Goal: Transaction & Acquisition: Book appointment/travel/reservation

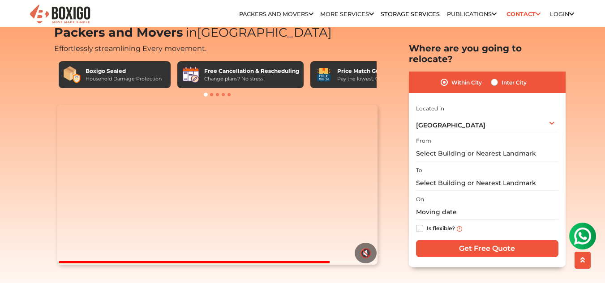
scroll to position [36, 0]
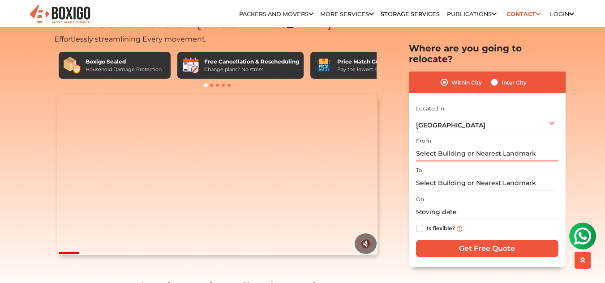
click at [448, 146] on input "text" at bounding box center [487, 154] width 142 height 16
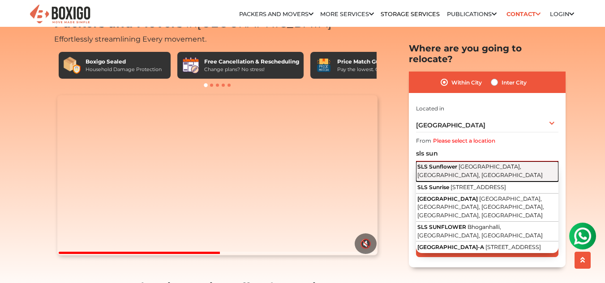
click at [449, 163] on span "SLS Sunflower" at bounding box center [437, 166] width 40 height 7
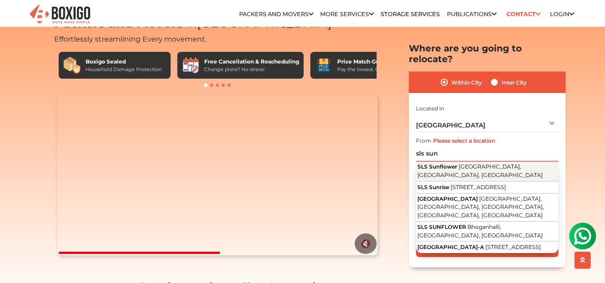
type input "SLS Sunflower, [GEOGRAPHIC_DATA], [GEOGRAPHIC_DATA]"
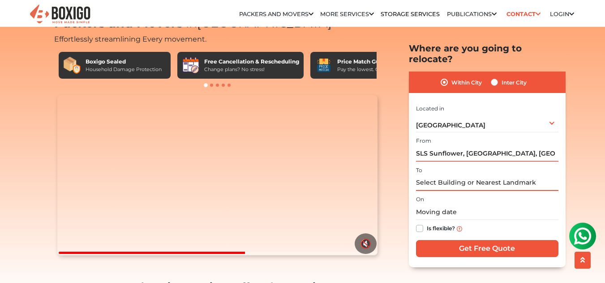
click at [445, 175] on input "text" at bounding box center [487, 183] width 142 height 16
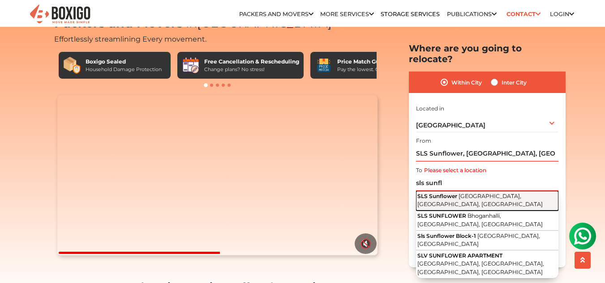
click at [474, 193] on span "[GEOGRAPHIC_DATA], [GEOGRAPHIC_DATA], [GEOGRAPHIC_DATA]" at bounding box center [479, 200] width 125 height 15
type input "SLS Sunflower, [GEOGRAPHIC_DATA], [GEOGRAPHIC_DATA]"
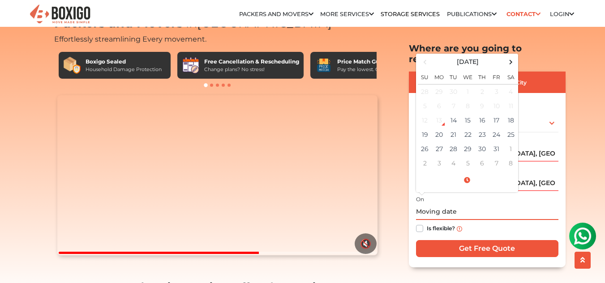
click at [434, 205] on input "text" at bounding box center [487, 213] width 142 height 16
click at [467, 113] on td "15" at bounding box center [468, 120] width 14 height 14
type input "[DATE] 12:00 AM"
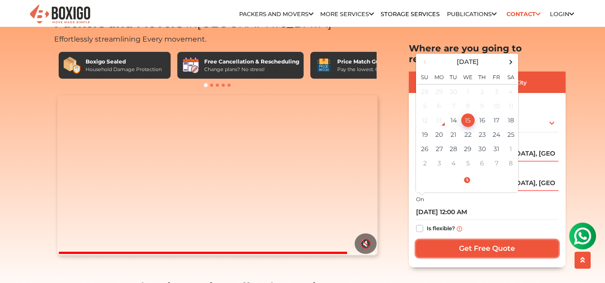
click at [493, 240] on input "Get Free Quote" at bounding box center [487, 248] width 142 height 17
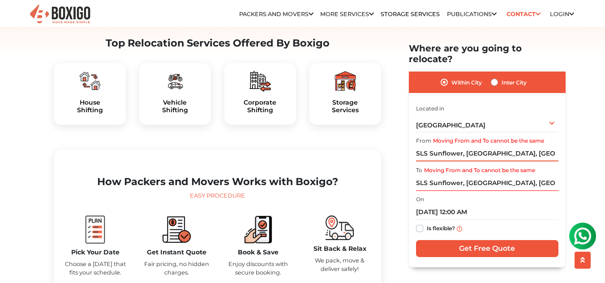
scroll to position [306, 0]
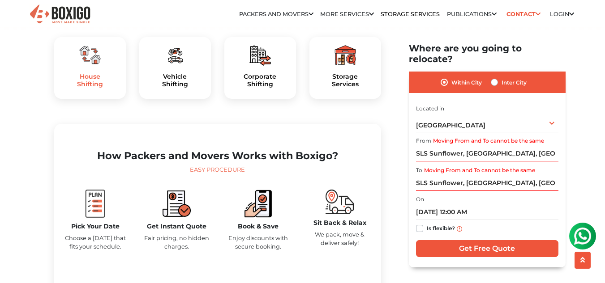
click at [88, 88] on h5 "House Shifting" at bounding box center [89, 80] width 57 height 15
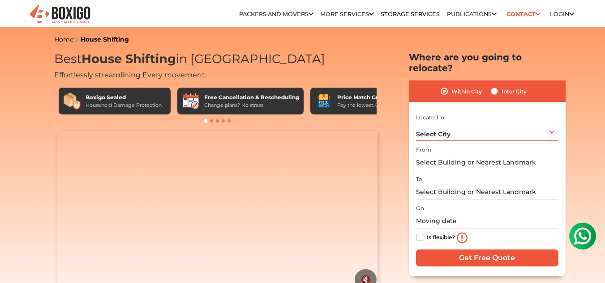
click at [541, 123] on div "Select City Select City [GEOGRAPHIC_DATA] [GEOGRAPHIC_DATA] [GEOGRAPHIC_DATA] […" at bounding box center [487, 132] width 142 height 19
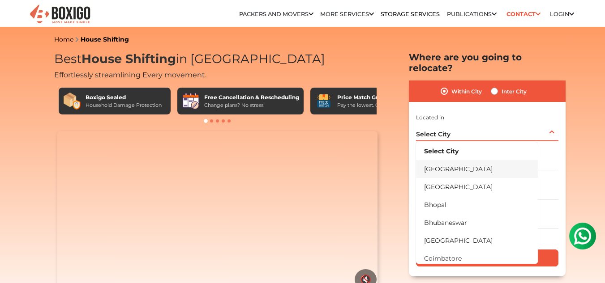
click at [498, 162] on li "[GEOGRAPHIC_DATA]" at bounding box center [477, 169] width 122 height 18
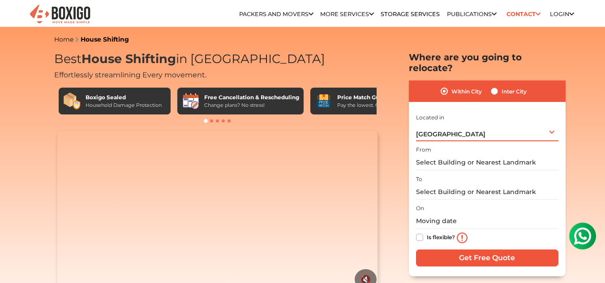
click at [546, 123] on div "[GEOGRAPHIC_DATA] Select City [GEOGRAPHIC_DATA] [GEOGRAPHIC_DATA] [GEOGRAPHIC_D…" at bounding box center [487, 132] width 142 height 19
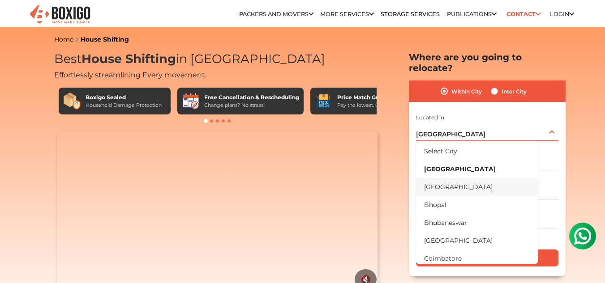
click at [514, 178] on li "[GEOGRAPHIC_DATA]" at bounding box center [477, 187] width 122 height 18
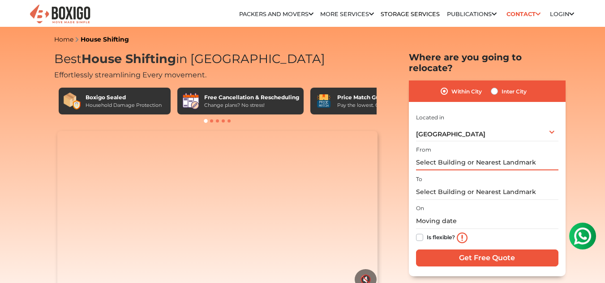
click at [486, 155] on input "text" at bounding box center [487, 163] width 142 height 16
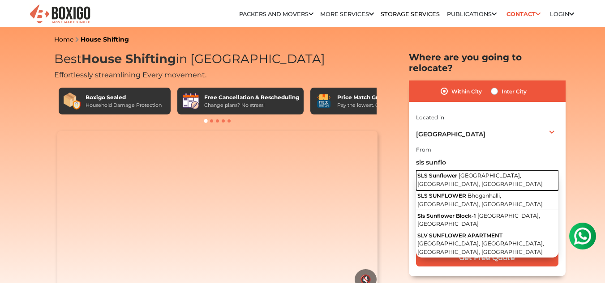
click at [468, 172] on span "[GEOGRAPHIC_DATA], [GEOGRAPHIC_DATA], [GEOGRAPHIC_DATA]" at bounding box center [479, 179] width 125 height 15
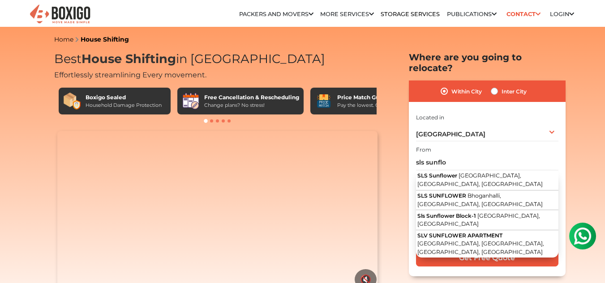
type input "SLS Sunflower, [GEOGRAPHIC_DATA], [GEOGRAPHIC_DATA]"
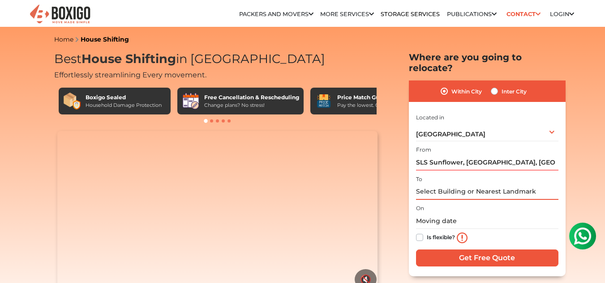
click at [459, 186] on input "text" at bounding box center [487, 192] width 142 height 16
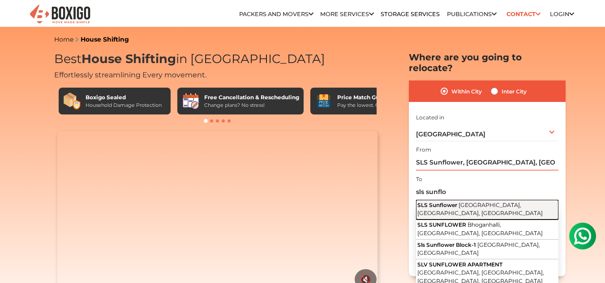
click at [457, 202] on span "SLS Sunflower" at bounding box center [437, 205] width 40 height 7
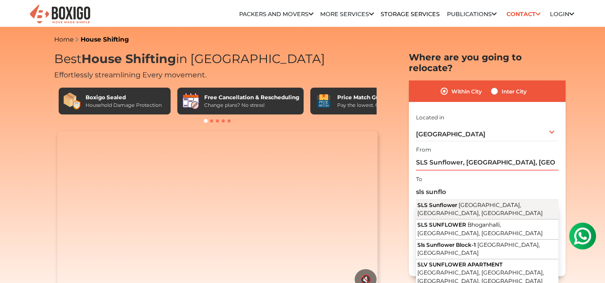
type input "SLS Sunflower, [GEOGRAPHIC_DATA], [GEOGRAPHIC_DATA]"
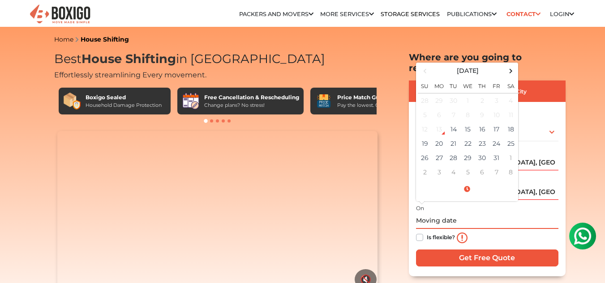
click at [449, 214] on input "text" at bounding box center [487, 222] width 142 height 16
click at [470, 122] on td "15" at bounding box center [468, 129] width 14 height 14
type input "[DATE] 12:00 AM"
click at [484, 229] on div "Is flexible?" at bounding box center [487, 238] width 142 height 18
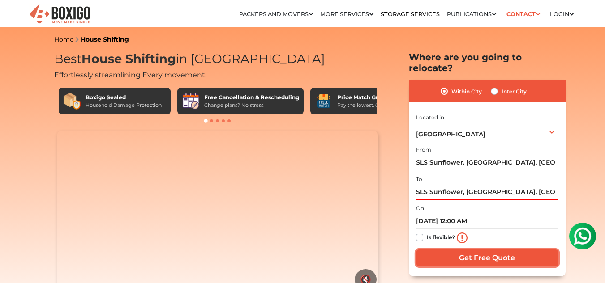
click at [474, 250] on input "Get Free Quote" at bounding box center [487, 258] width 142 height 17
